Goal: Transaction & Acquisition: Purchase product/service

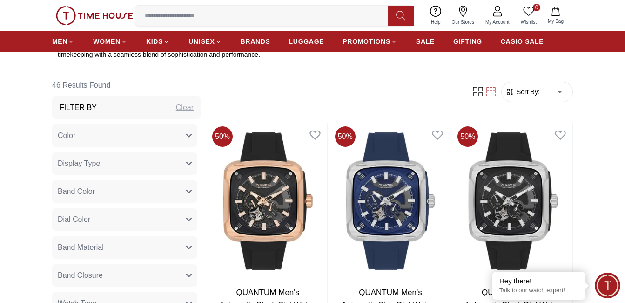
scroll to position [372, 0]
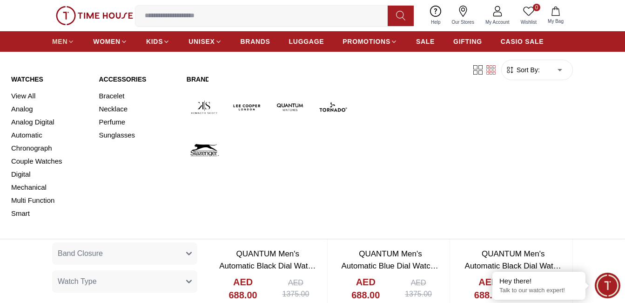
click at [64, 40] on span "MEN" at bounding box center [59, 41] width 15 height 9
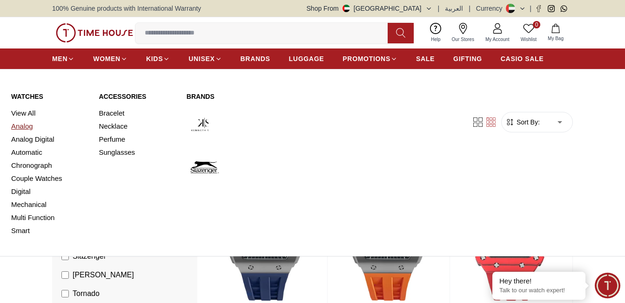
click at [39, 127] on link "Analog" at bounding box center [49, 126] width 76 height 13
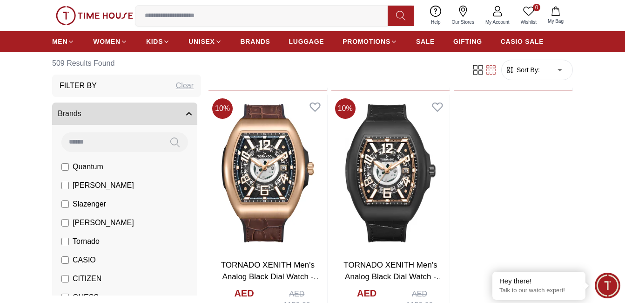
scroll to position [1583, 0]
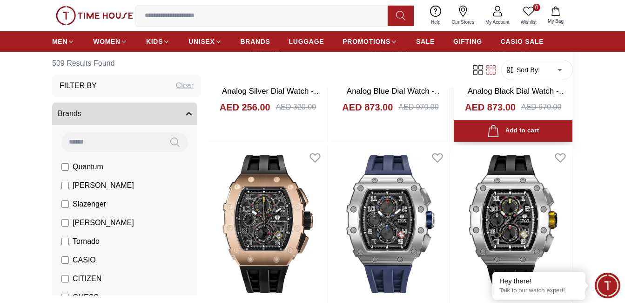
scroll to position [2188, 0]
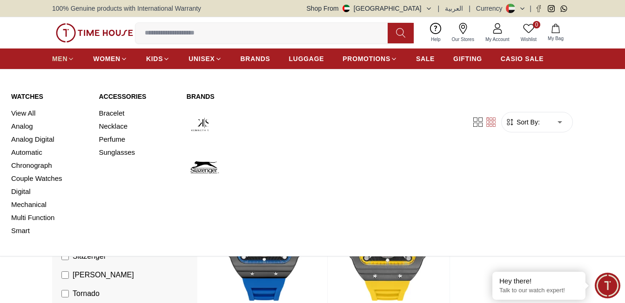
click at [63, 55] on span "MEN" at bounding box center [59, 58] width 15 height 9
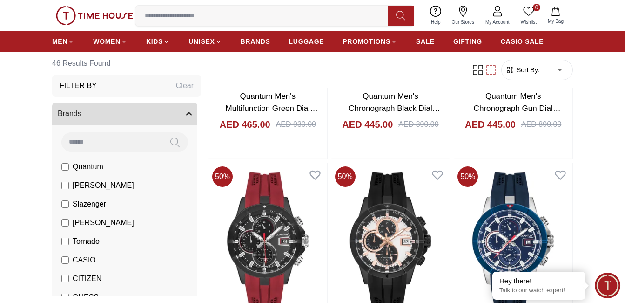
scroll to position [745, 0]
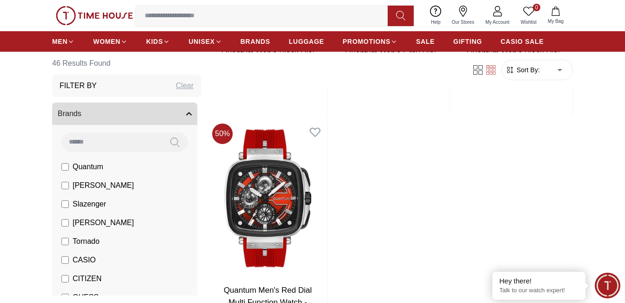
scroll to position [3305, 0]
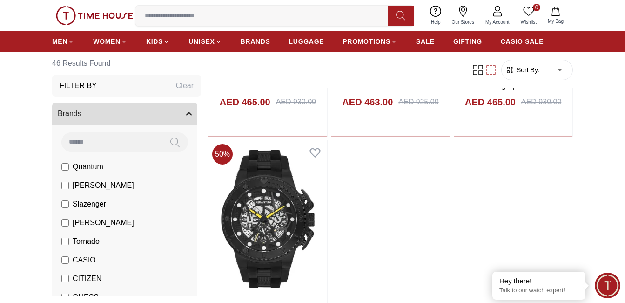
scroll to position [3631, 0]
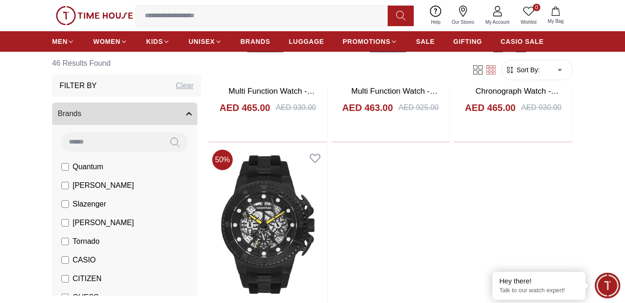
click at [176, 16] on input at bounding box center [265, 16] width 260 height 19
